Goal: Navigation & Orientation: Go to known website

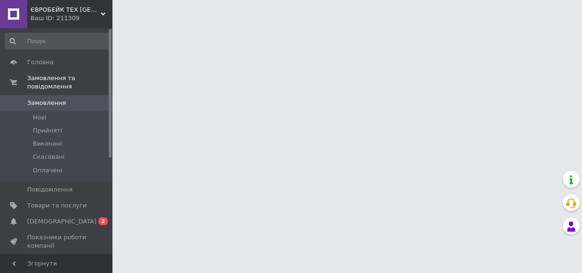
click at [72, 217] on span "[DEMOGRAPHIC_DATA]" at bounding box center [56, 221] width 59 height 8
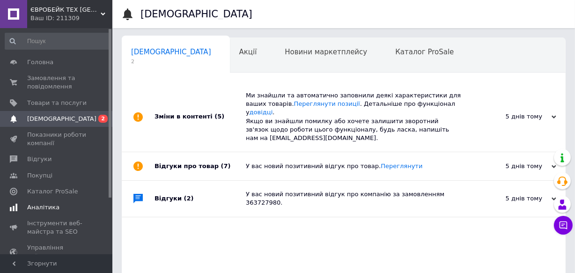
scroll to position [0, 5]
click at [61, 14] on span "ЄВРОБЕЙК ТЕХ [GEOGRAPHIC_DATA]" at bounding box center [65, 10] width 70 height 8
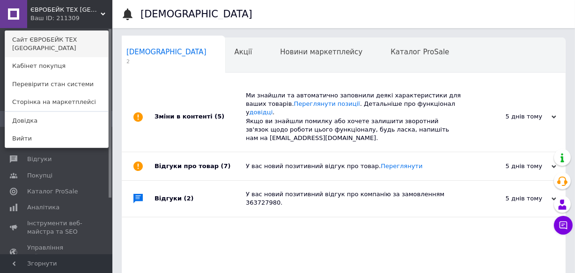
click at [55, 40] on link "Сайт ЄВРОБЕЙК ТЕХ [GEOGRAPHIC_DATA]" at bounding box center [56, 44] width 103 height 26
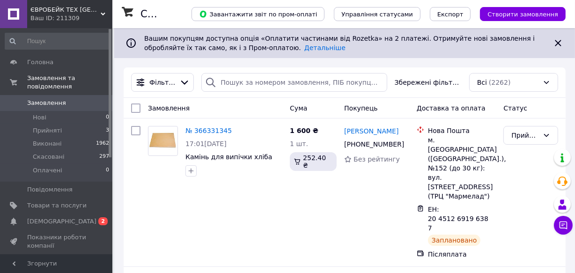
click at [68, 18] on div "Ваш ID: 211309" at bounding box center [71, 18] width 82 height 8
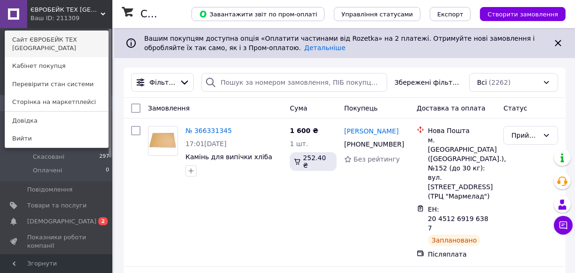
click at [68, 37] on link "Сайт ЄВРОБЕЙК ТЕХ [GEOGRAPHIC_DATA]" at bounding box center [56, 44] width 103 height 26
